Goal: Task Accomplishment & Management: Use online tool/utility

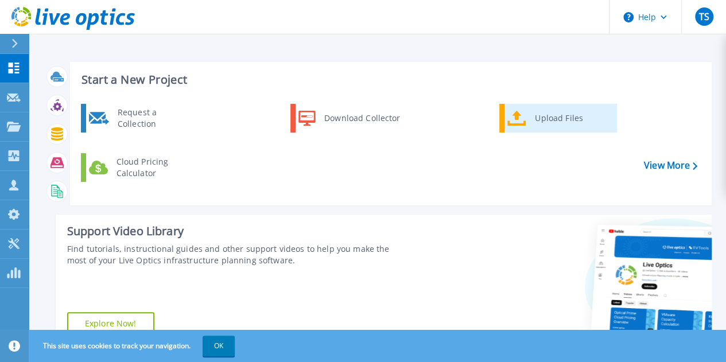
click at [538, 114] on div "Upload Files" at bounding box center [571, 118] width 85 height 23
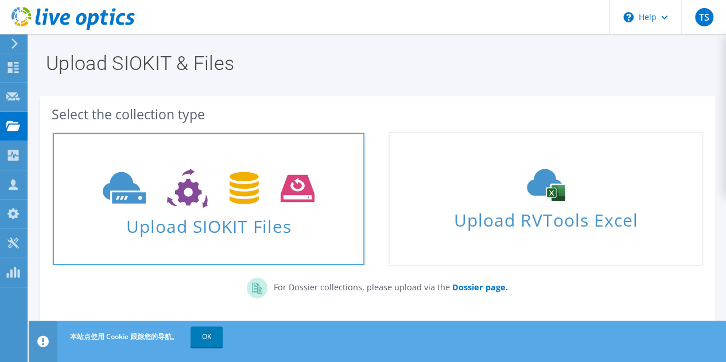
click at [236, 203] on use at bounding box center [209, 189] width 212 height 40
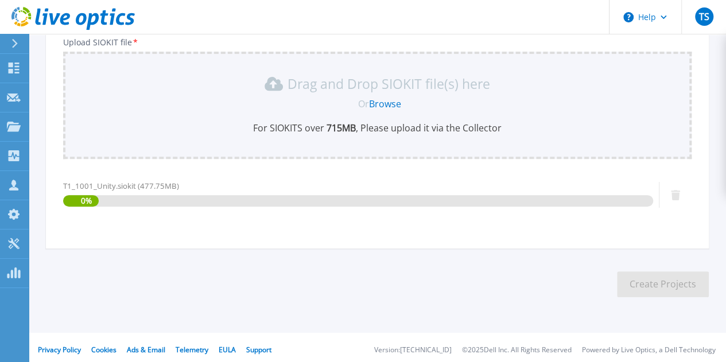
scroll to position [149, 0]
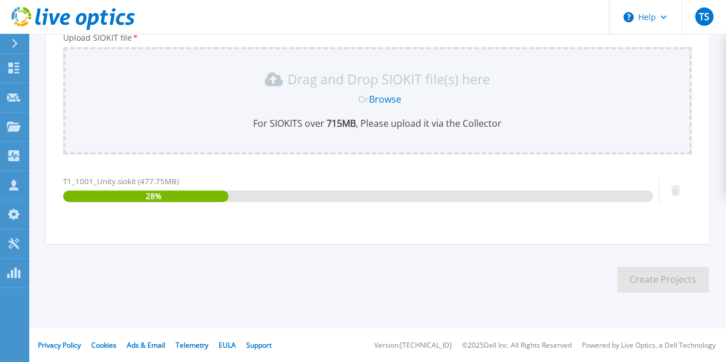
click at [173, 282] on section "Upload SIOKIT You may upload multiple SIOKIT files at the same time. All the Op…" at bounding box center [377, 102] width 697 height 434
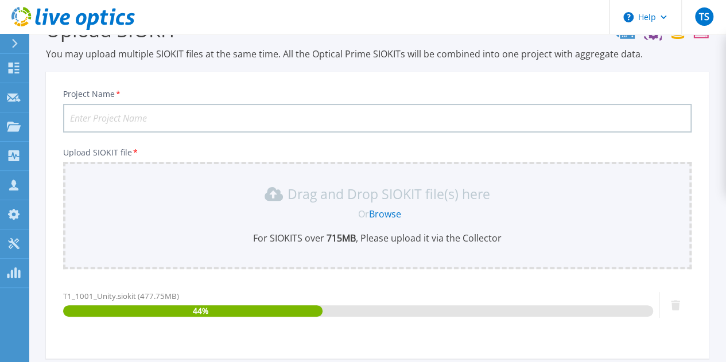
scroll to position [0, 0]
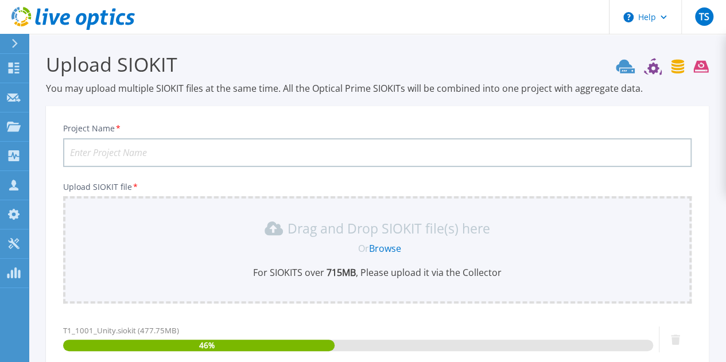
click at [209, 149] on input "Project Name *" at bounding box center [377, 152] width 628 height 29
paste input "T11001Unity"
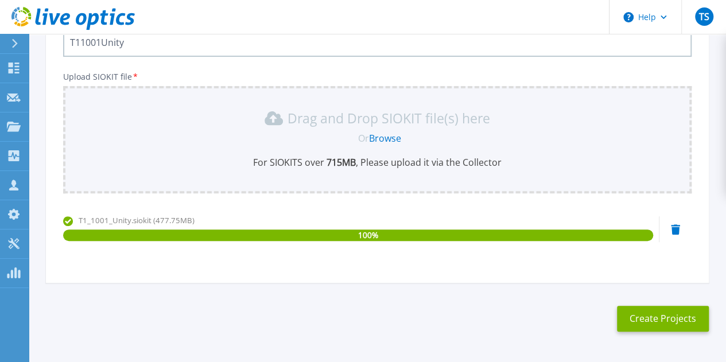
scroll to position [149, 0]
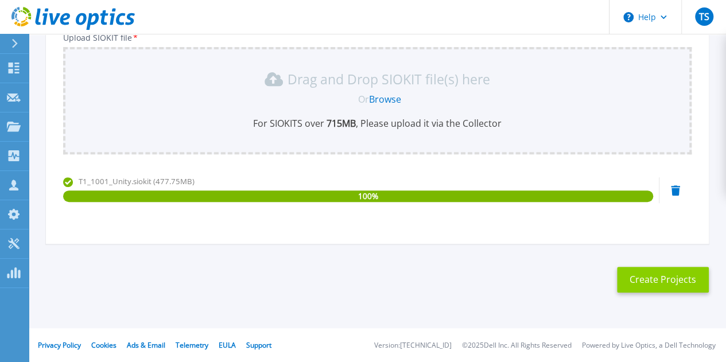
type input "T11001Unity"
click at [641, 278] on button "Create Projects" at bounding box center [663, 280] width 92 height 26
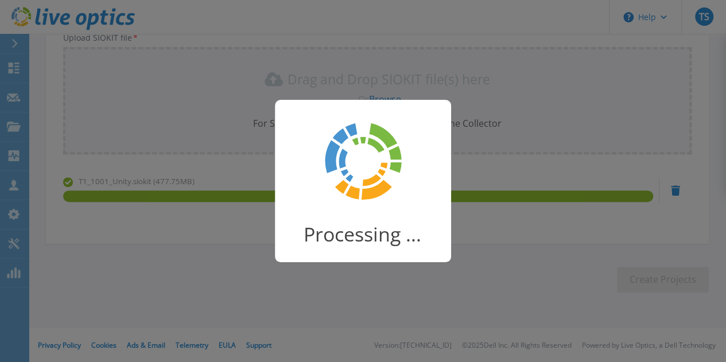
scroll to position [92, 0]
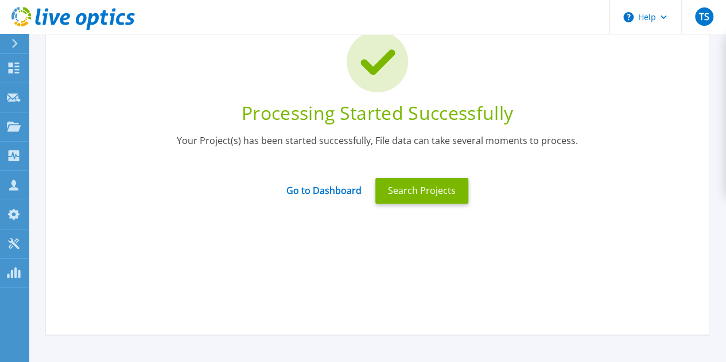
click at [217, 224] on div "Processing Started Successfully Your Project(s) has been started successfully, …" at bounding box center [377, 117] width 663 height 238
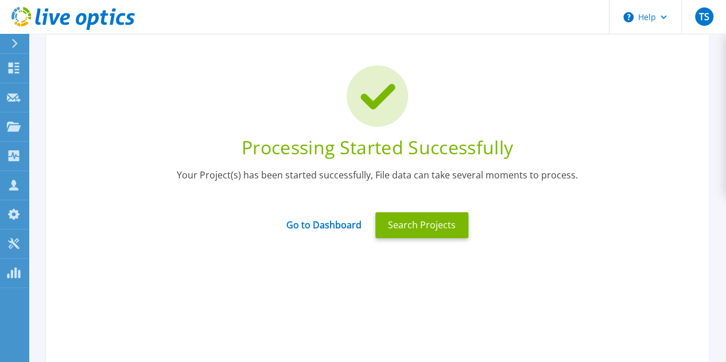
scroll to position [0, 0]
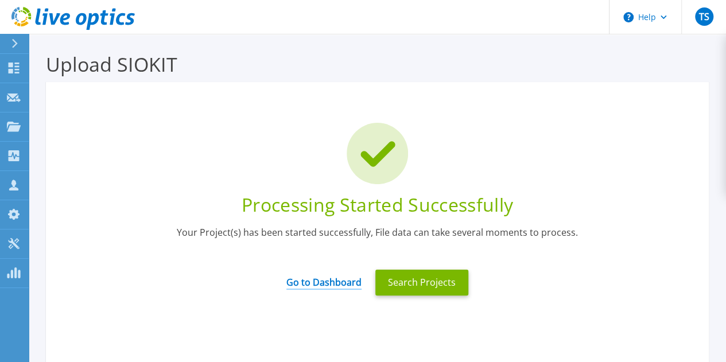
click at [329, 283] on link "Go to Dashboard" at bounding box center [323, 278] width 75 height 22
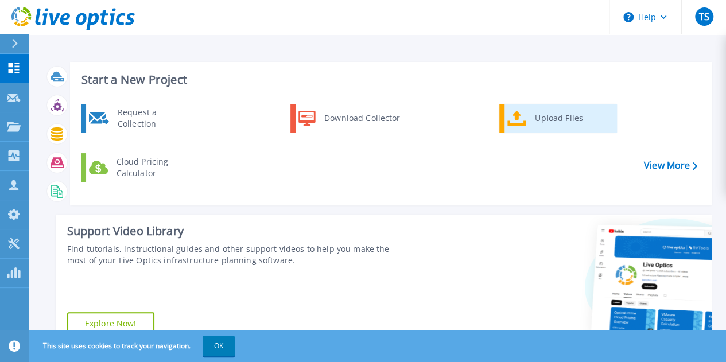
click at [526, 112] on link "Upload Files" at bounding box center [558, 118] width 118 height 29
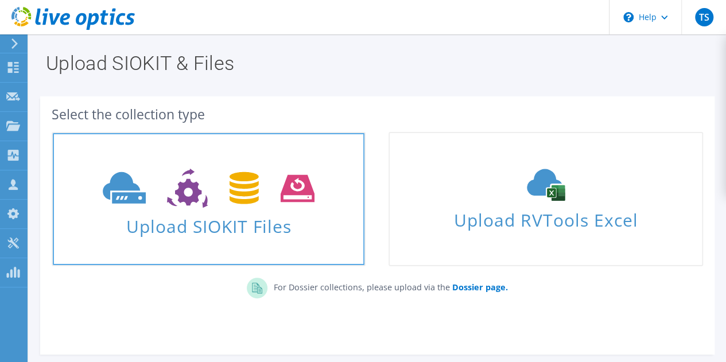
click at [255, 180] on icon at bounding box center [209, 189] width 212 height 40
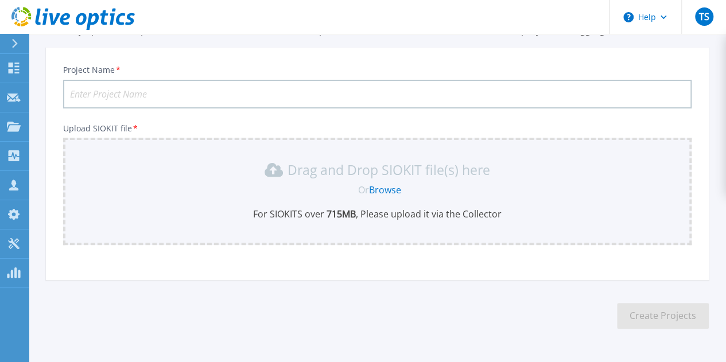
scroll to position [95, 0]
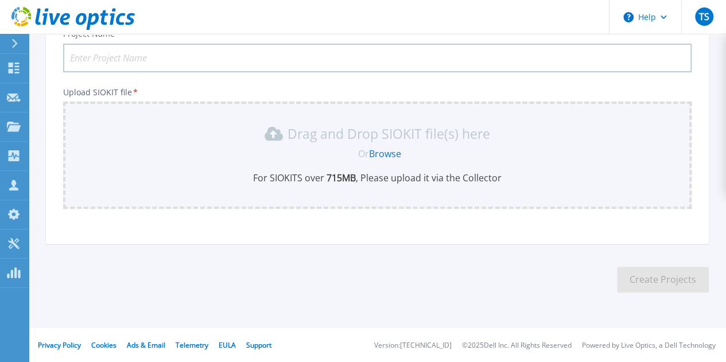
click at [176, 48] on input "Project Name *" at bounding box center [377, 58] width 628 height 29
paste input "T21001Unity"
type input "T21001Unity"
click at [381, 153] on link "Browse" at bounding box center [385, 153] width 32 height 13
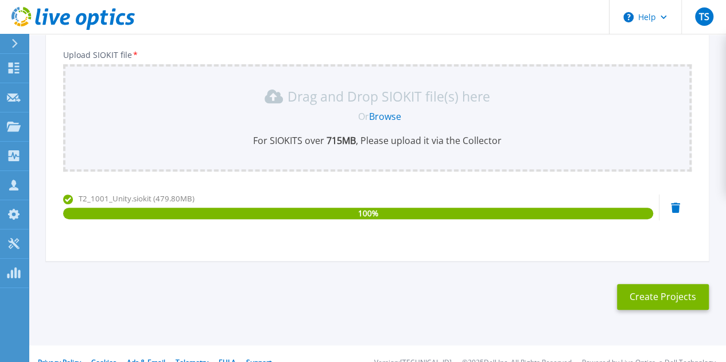
scroll to position [149, 0]
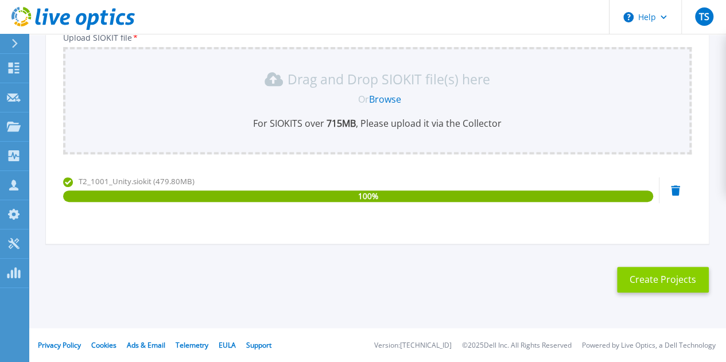
click at [649, 274] on button "Create Projects" at bounding box center [663, 280] width 92 height 26
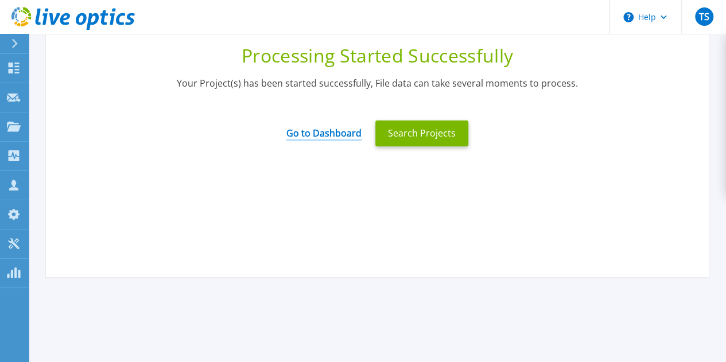
click at [313, 137] on link "Go to Dashboard" at bounding box center [323, 129] width 75 height 22
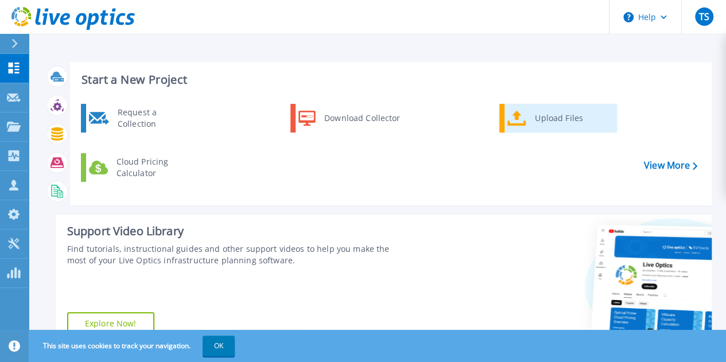
click at [551, 117] on div "Upload Files" at bounding box center [571, 118] width 85 height 23
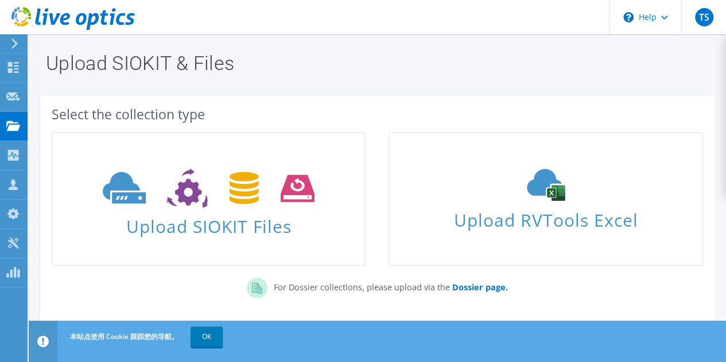
click at [139, 80] on div "Upload SIOKIT & Files" at bounding box center [377, 59] width 686 height 50
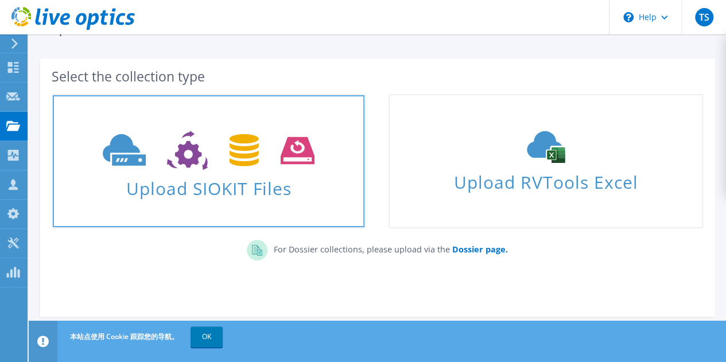
scroll to position [61, 0]
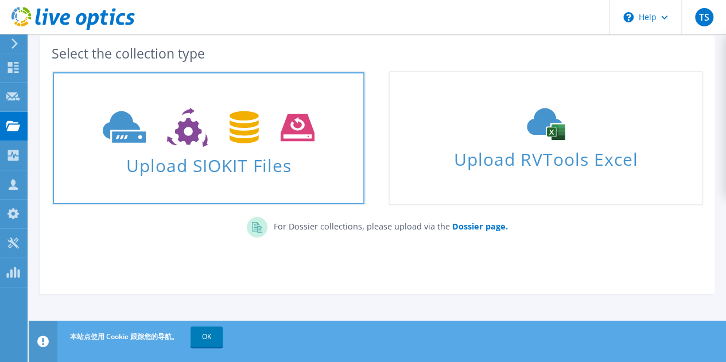
click at [187, 136] on use at bounding box center [209, 128] width 212 height 40
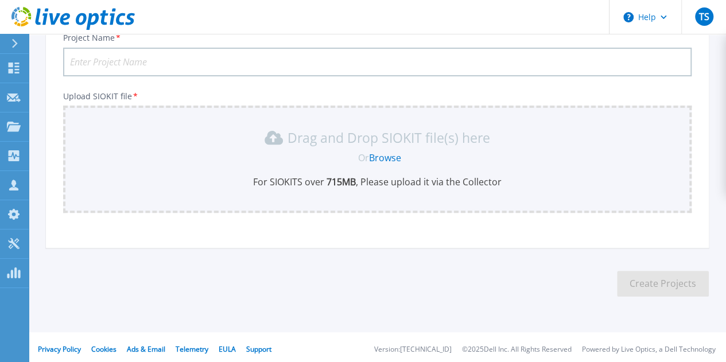
scroll to position [95, 0]
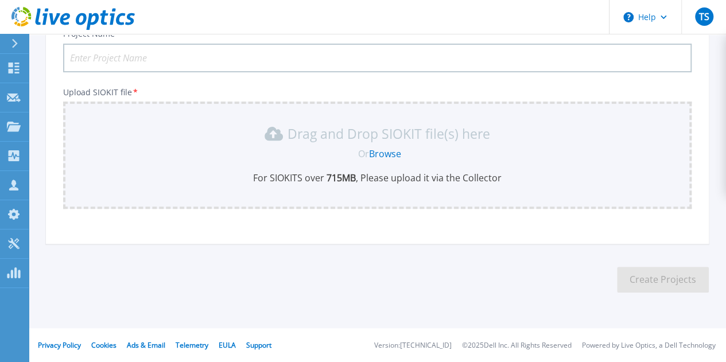
click at [186, 55] on input "Project Name *" at bounding box center [377, 58] width 628 height 29
paste input "T31001Unity"
type input "T31001Unity"
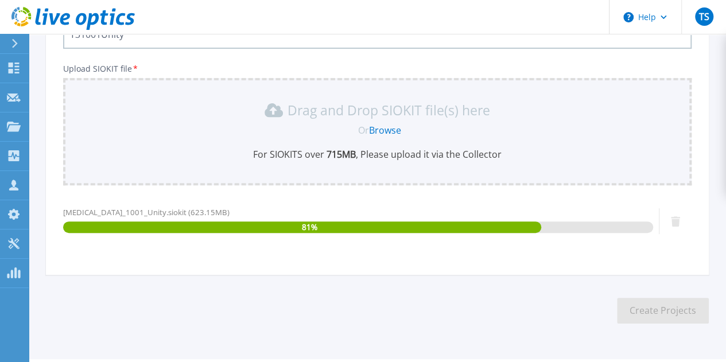
scroll to position [92, 0]
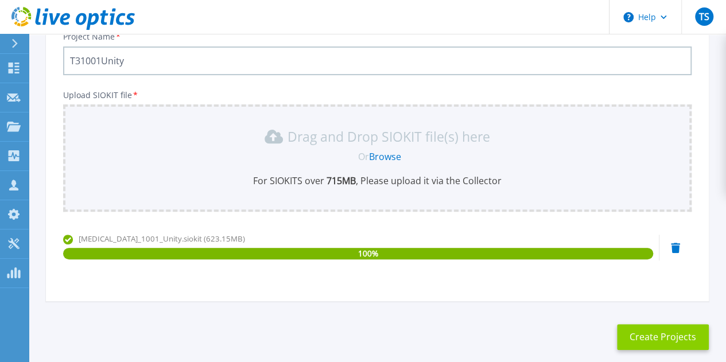
click at [659, 331] on button "Create Projects" at bounding box center [663, 337] width 92 height 26
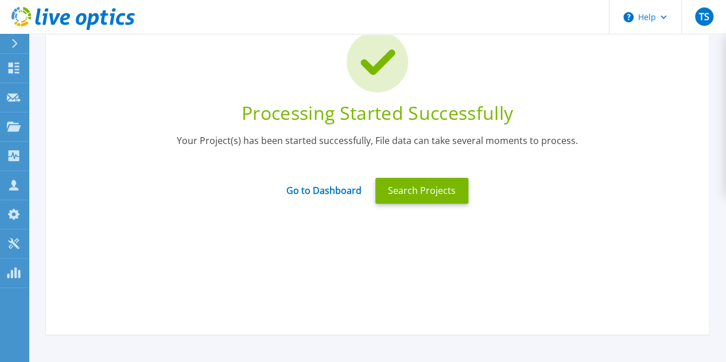
click at [143, 197] on div "Go to Dashboard Search Projects" at bounding box center [377, 191] width 628 height 40
click at [324, 193] on link "Go to Dashboard" at bounding box center [323, 187] width 75 height 22
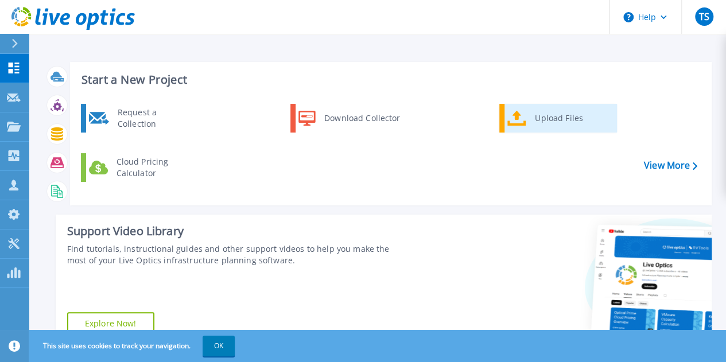
click at [537, 115] on div "Upload Files" at bounding box center [571, 118] width 85 height 23
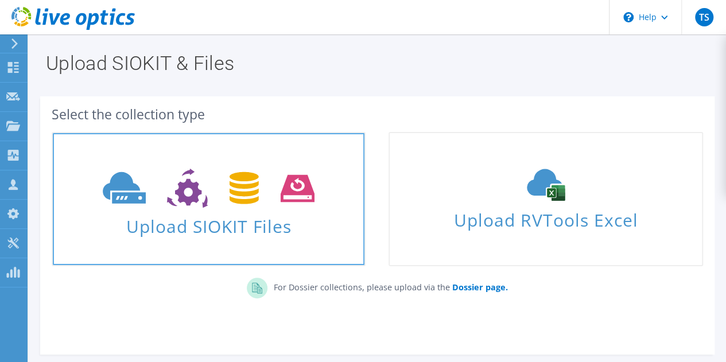
click at [226, 180] on icon at bounding box center [209, 189] width 212 height 40
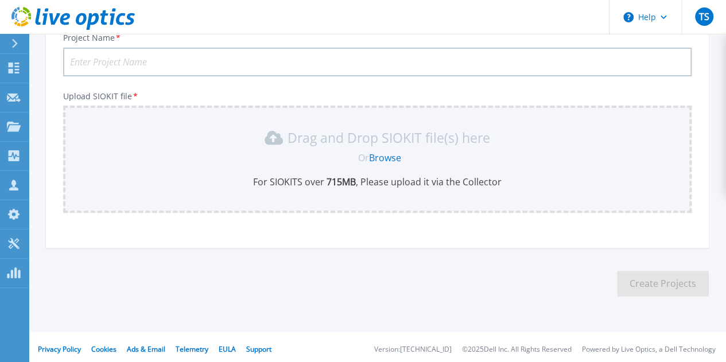
scroll to position [95, 0]
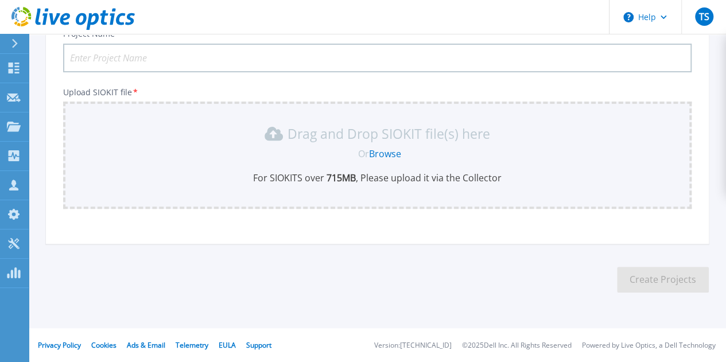
click at [199, 60] on input "Project Name *" at bounding box center [377, 58] width 628 height 29
paste input "T51001Unity"
type input "T51001Unity"
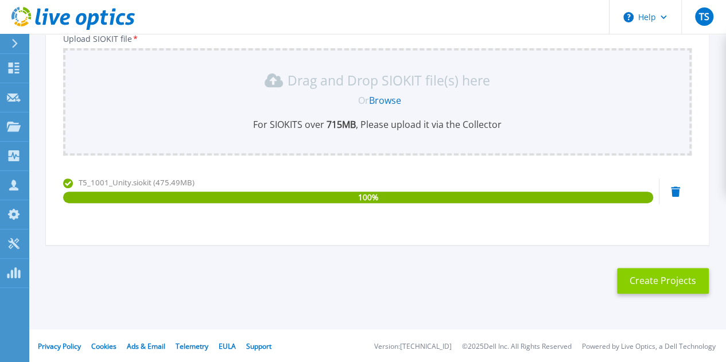
scroll to position [149, 0]
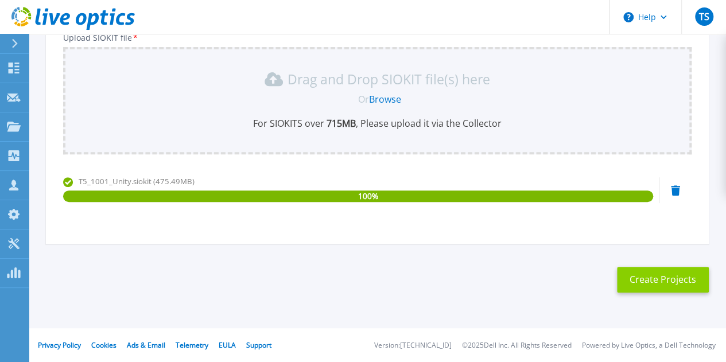
click at [656, 285] on button "Create Projects" at bounding box center [663, 280] width 92 height 26
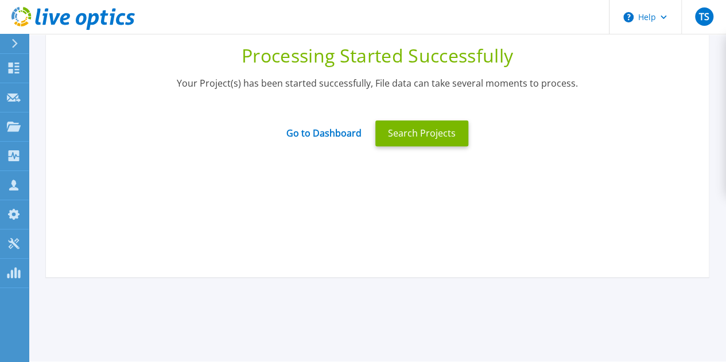
click at [339, 142] on div "Go to Dashboard" at bounding box center [323, 133] width 89 height 24
click at [337, 136] on link "Go to Dashboard" at bounding box center [323, 129] width 75 height 22
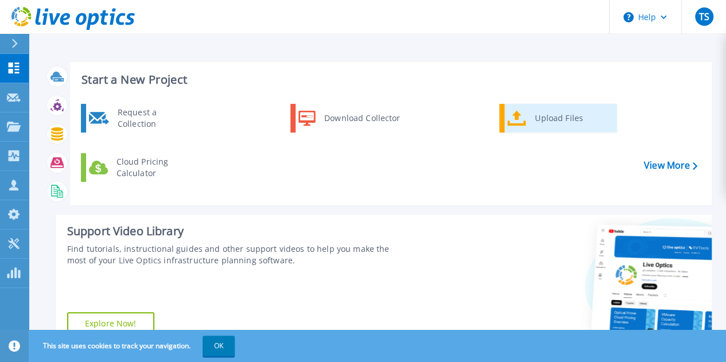
click at [528, 129] on link "Upload Files" at bounding box center [558, 118] width 118 height 29
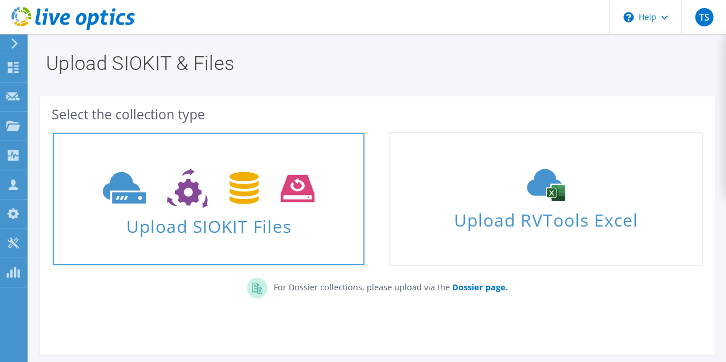
click at [238, 178] on use at bounding box center [209, 189] width 212 height 40
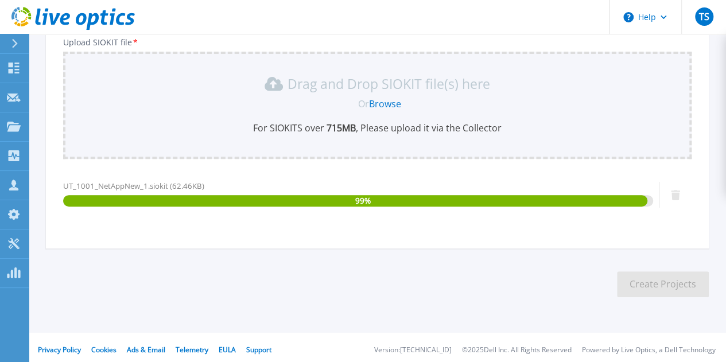
scroll to position [149, 0]
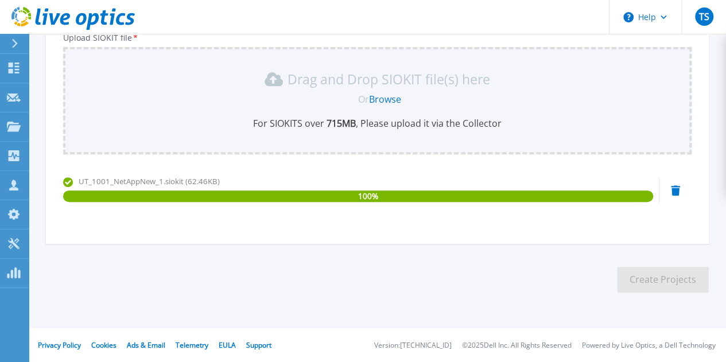
click at [69, 242] on div "Project Name * Upload SIOKIT file * Drag and Drop SIOKIT file(s) here Or Browse…" at bounding box center [377, 103] width 663 height 279
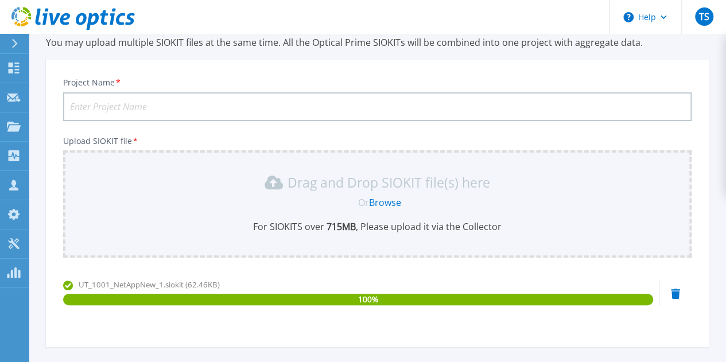
scroll to position [0, 0]
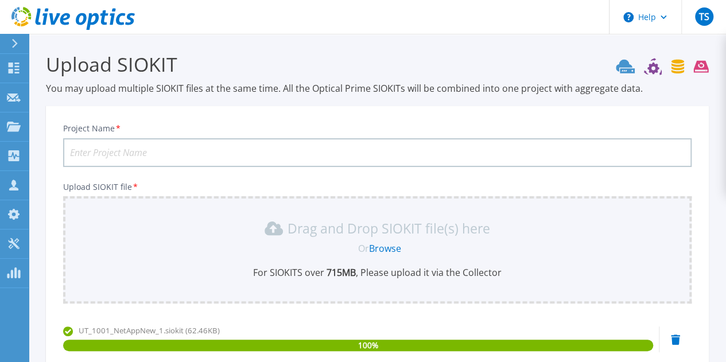
click at [125, 153] on input "Project Name *" at bounding box center [377, 152] width 628 height 29
paste input "UT1001NetAppNew1"
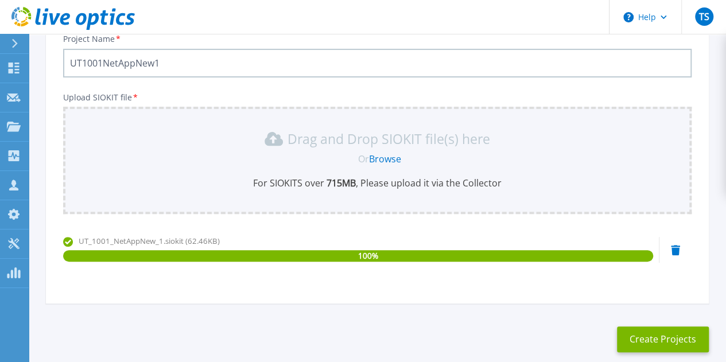
scroll to position [149, 0]
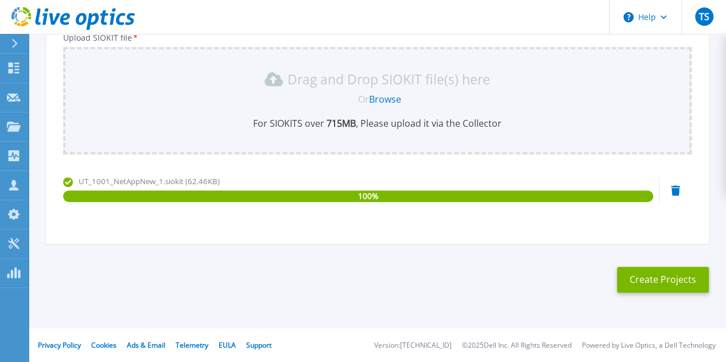
type input "UT1001NetAppNew1"
click at [654, 278] on button "Create Projects" at bounding box center [663, 280] width 92 height 26
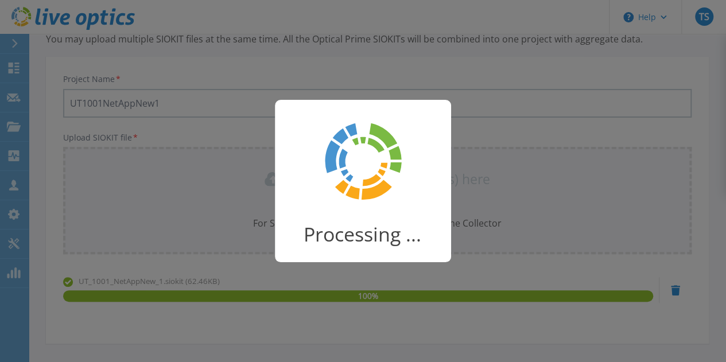
scroll to position [115, 0]
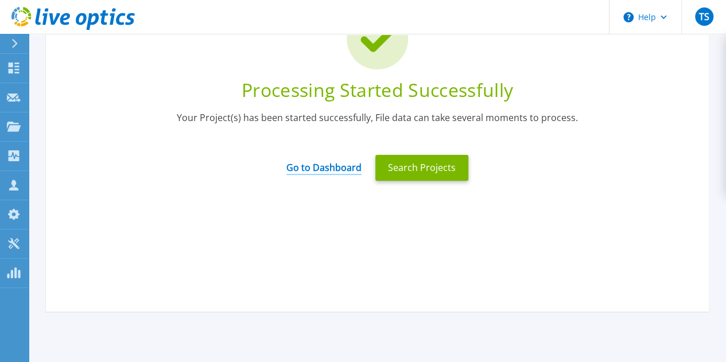
click at [328, 172] on link "Go to Dashboard" at bounding box center [323, 164] width 75 height 22
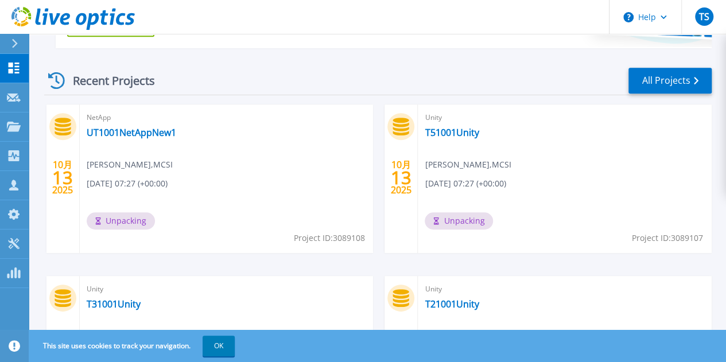
scroll to position [369, 0]
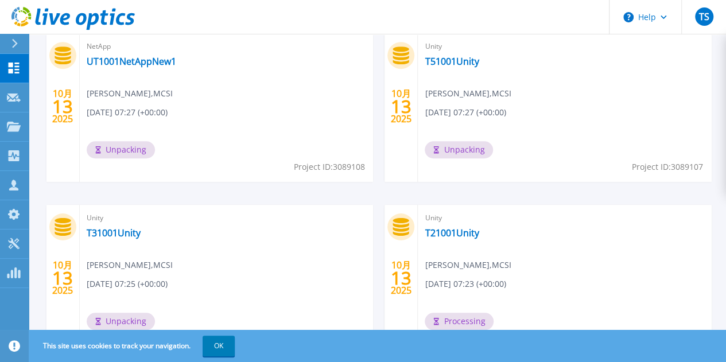
click at [702, 186] on div "10月 13 2025 NetApp UT1001NetAppNew1 Tom Shiu , MCSI 10/13/2025, 07:27 (+00:00) …" at bounding box center [373, 290] width 676 height 515
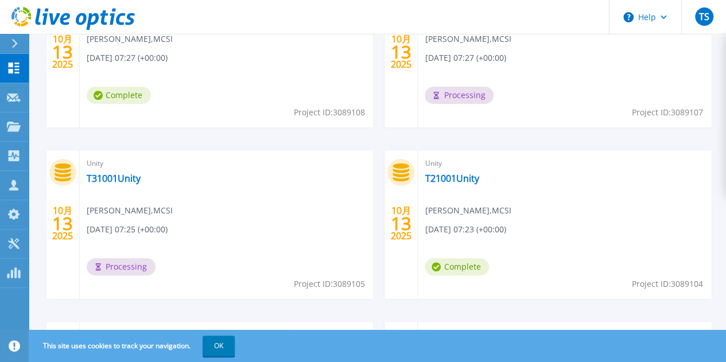
scroll to position [427, 0]
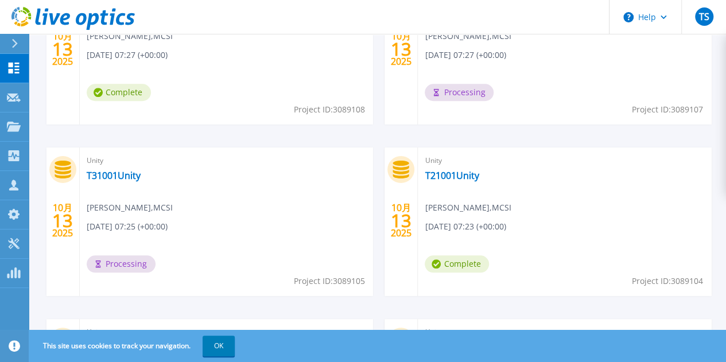
click at [141, 341] on link "T11001Unity" at bounding box center [114, 346] width 54 height 11
click at [425, 181] on link "T21001Unity" at bounding box center [452, 175] width 54 height 11
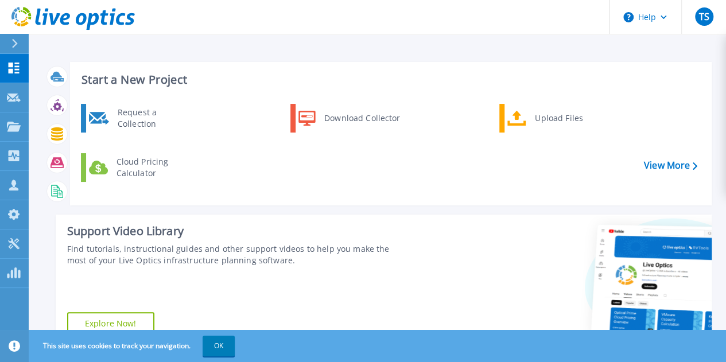
click at [574, 212] on div "Start a New Project Request a Collection Download Collector Upload Files Cloud …" at bounding box center [377, 204] width 667 height 303
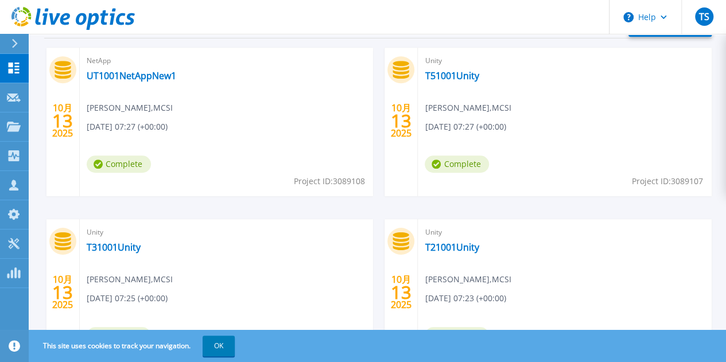
scroll to position [354, 0]
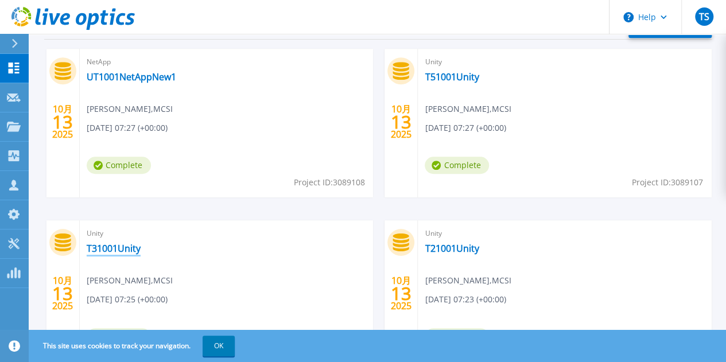
click at [141, 243] on link "T31001Unity" at bounding box center [114, 248] width 54 height 11
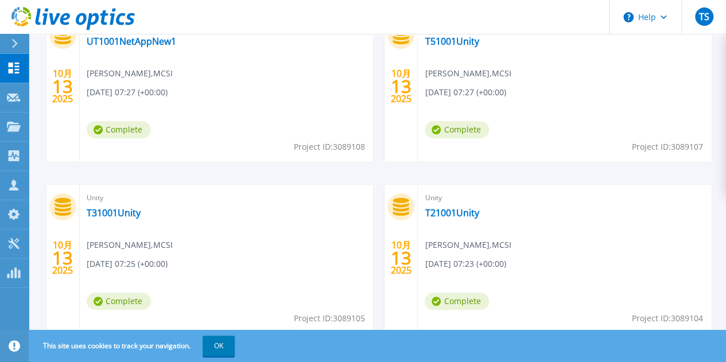
scroll to position [390, 0]
click at [425, 40] on link "T51001Unity" at bounding box center [452, 40] width 54 height 11
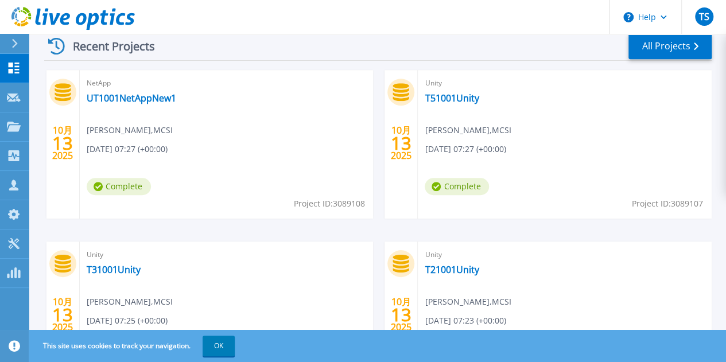
scroll to position [339, 0]
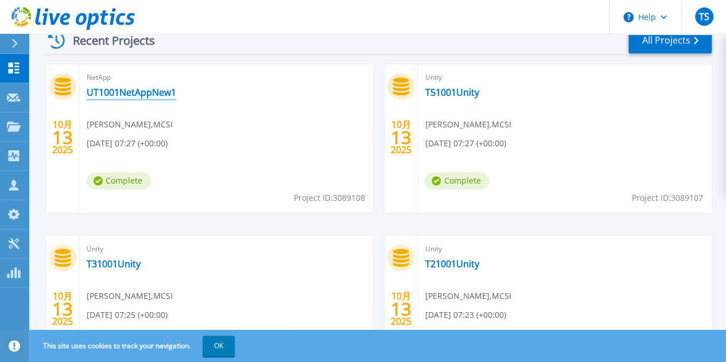
click at [141, 87] on link "UT1001NetAppNew1" at bounding box center [132, 92] width 90 height 11
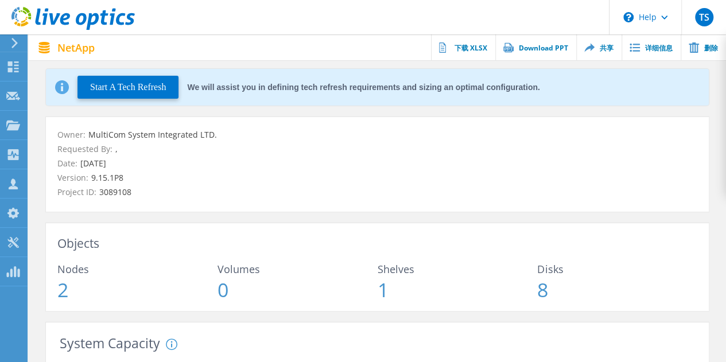
scroll to position [39, 0]
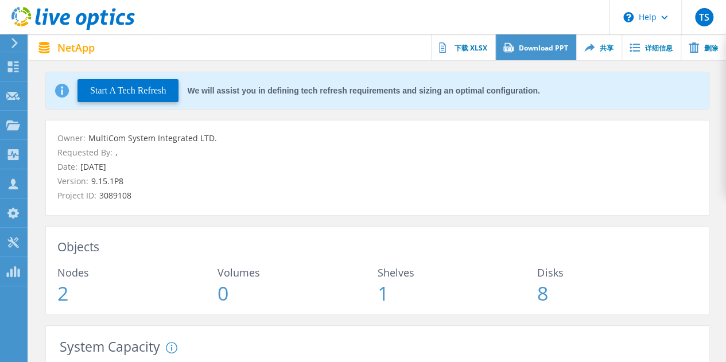
click at [553, 46] on link "Download PPT" at bounding box center [535, 47] width 81 height 26
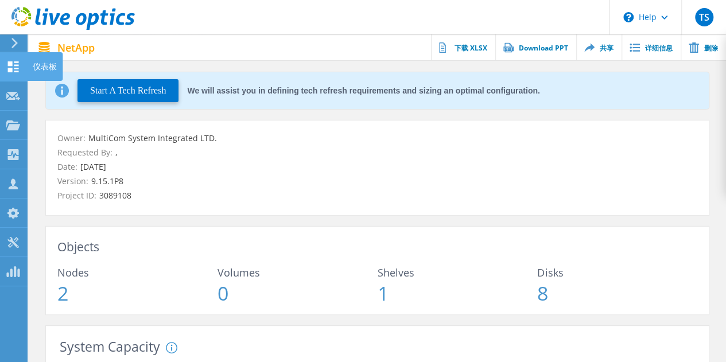
click at [10, 72] on div at bounding box center [13, 68] width 14 height 13
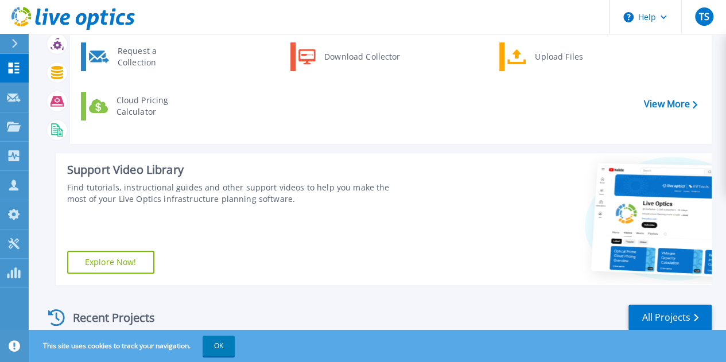
scroll to position [45, 0]
